Goal: Navigation & Orientation: Go to known website

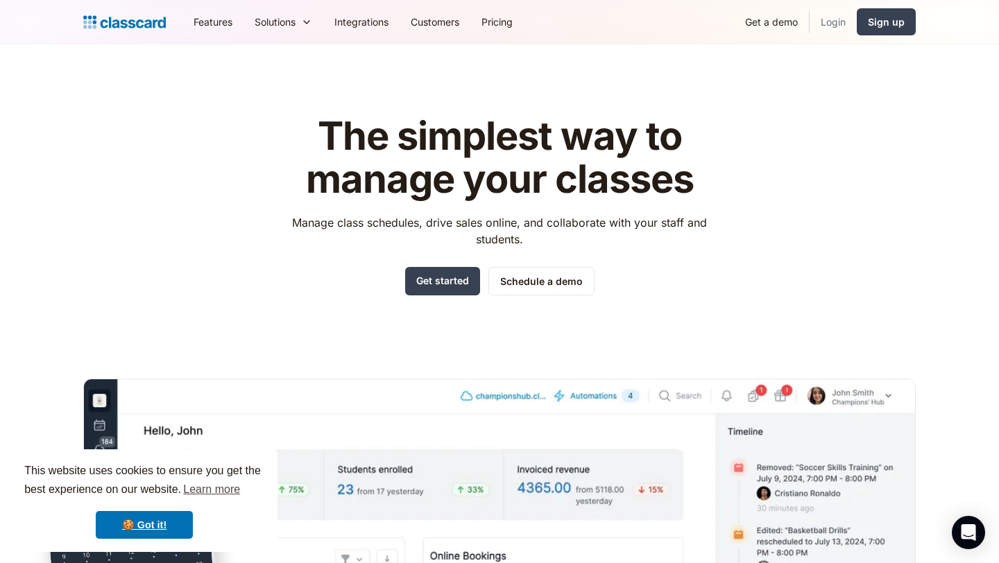
click at [848, 22] on link "Login" at bounding box center [833, 21] width 47 height 31
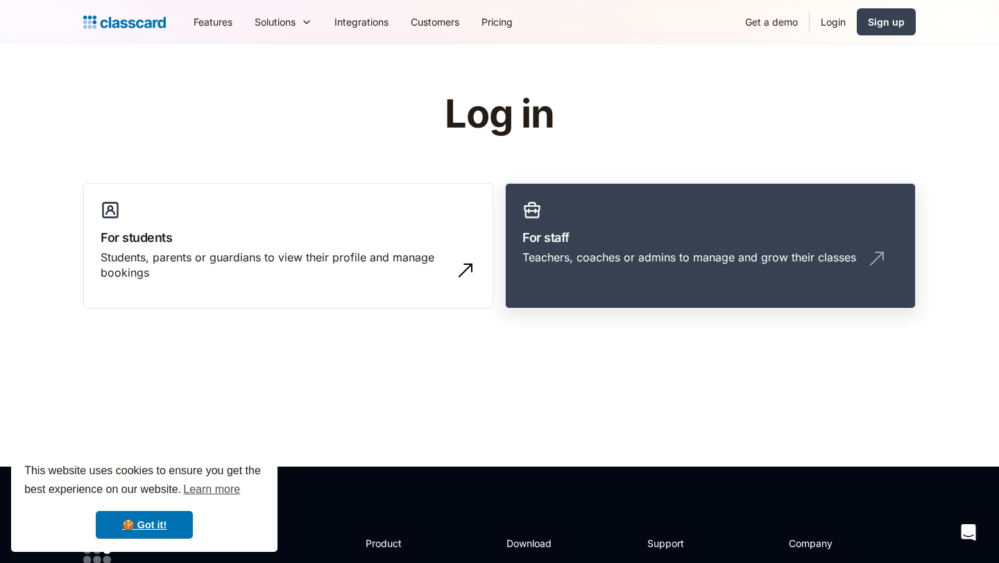
click at [587, 257] on div "Teachers, coaches or admins to manage and grow their classes" at bounding box center [690, 257] width 334 height 15
